Goal: Task Accomplishment & Management: Manage account settings

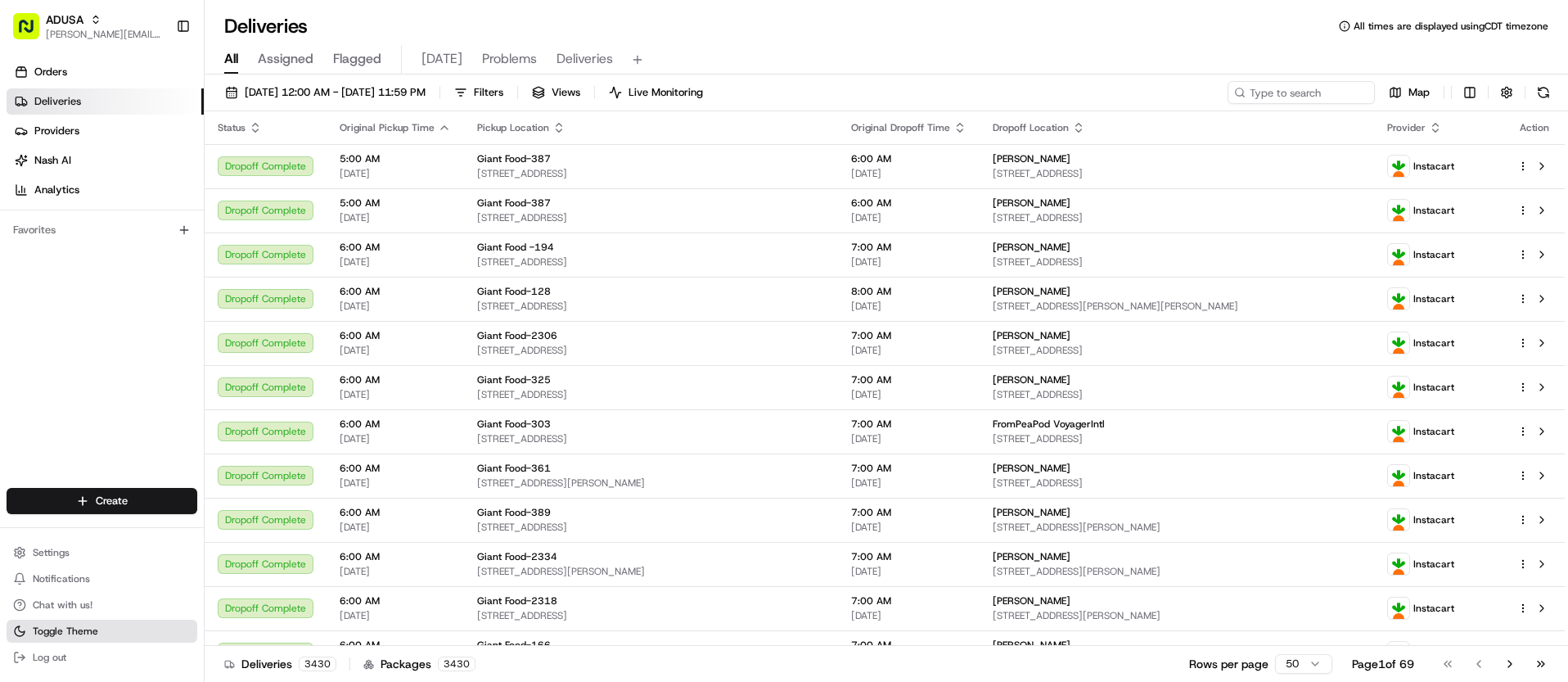
click at [112, 626] on button "Toggle Theme" at bounding box center [102, 630] width 191 height 23
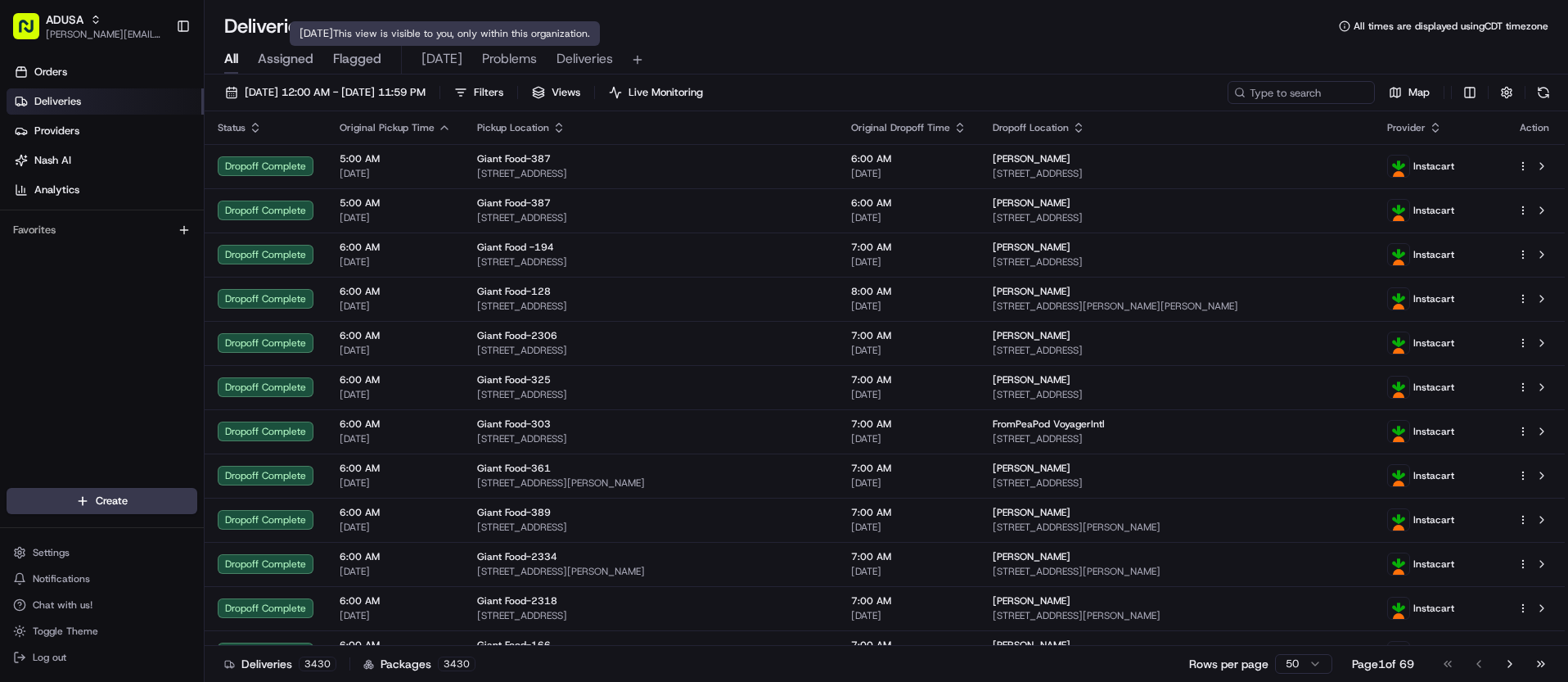
click at [442, 62] on span "[DATE]" at bounding box center [441, 58] width 41 height 20
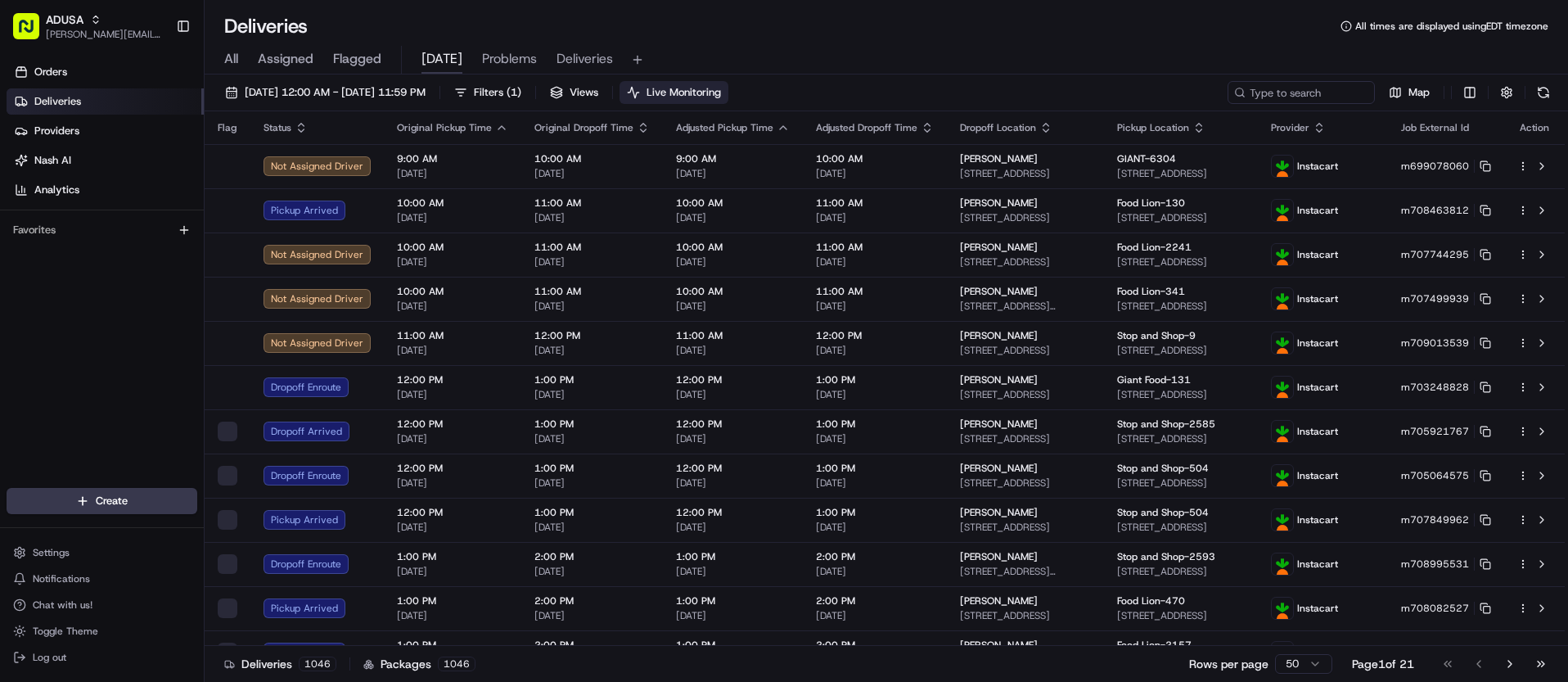
click at [721, 95] on span "Live Monitoring" at bounding box center [684, 92] width 75 height 14
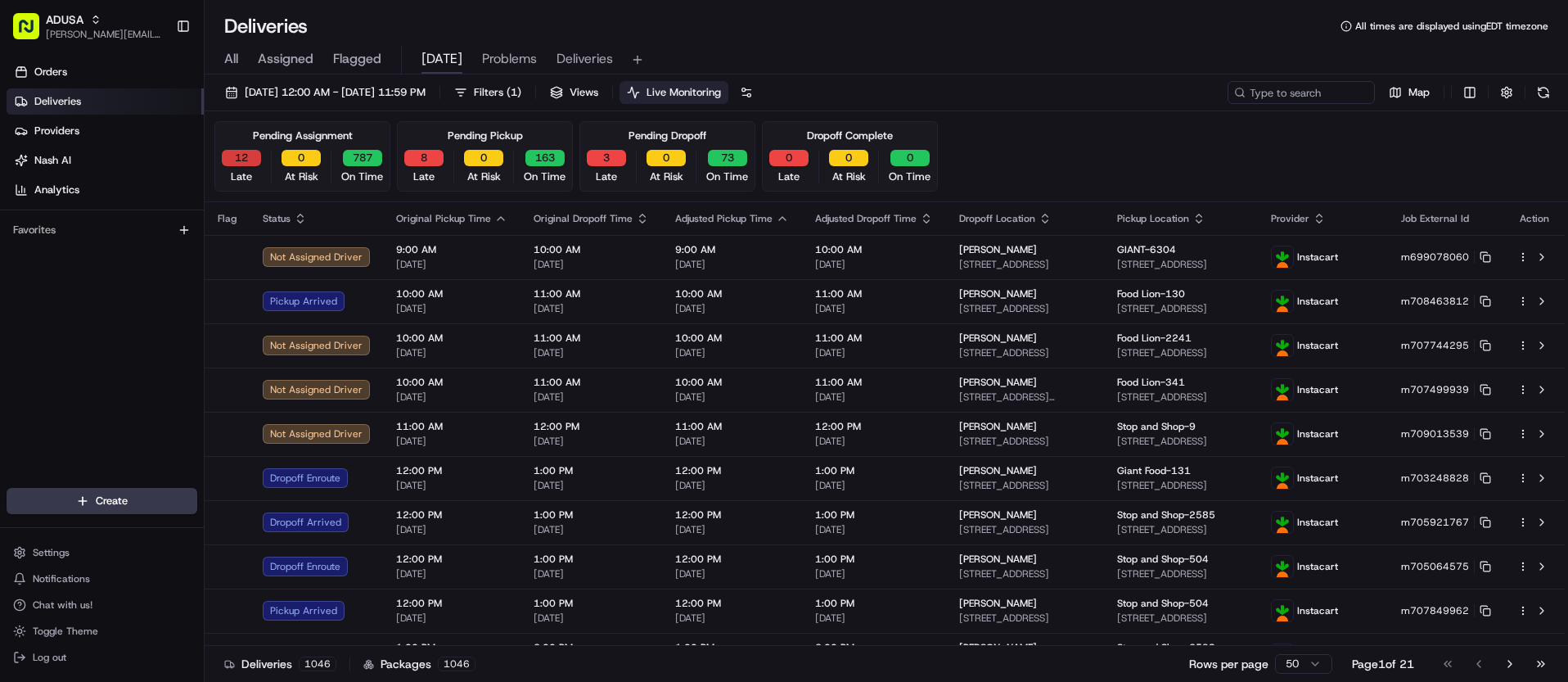
click at [244, 159] on button "12" at bounding box center [241, 158] width 39 height 16
